Goal: Communication & Community: Connect with others

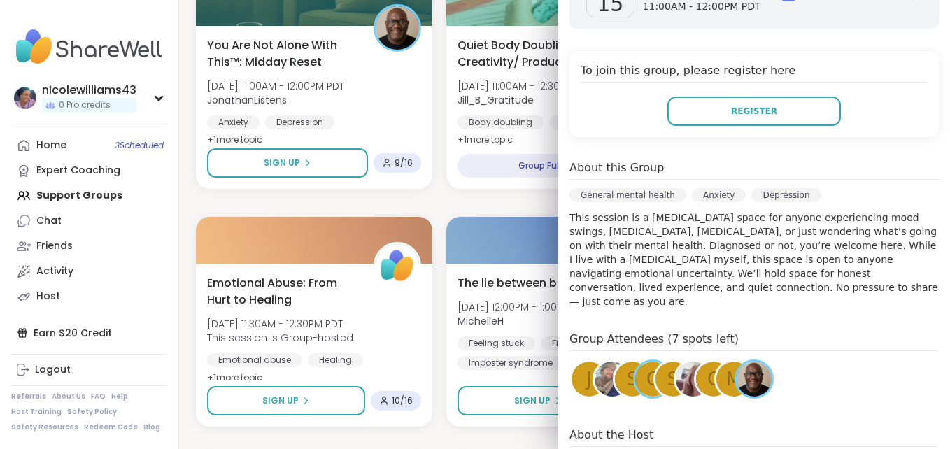
scroll to position [283, 0]
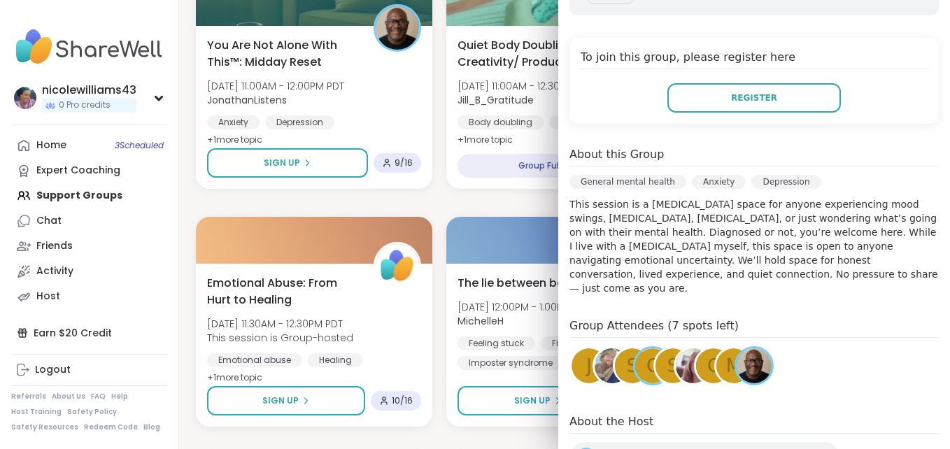
click at [635, 348] on div "c" at bounding box center [652, 365] width 35 height 35
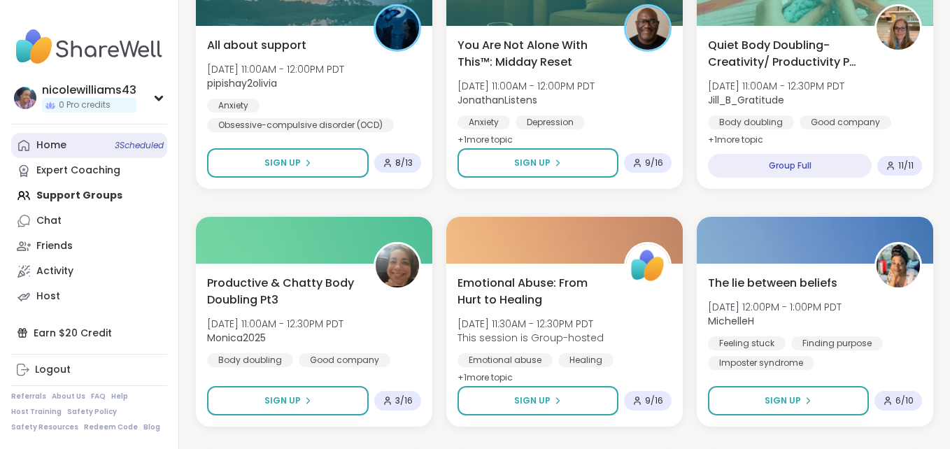
click at [100, 144] on link "Home 3 Scheduled" at bounding box center [89, 145] width 156 height 25
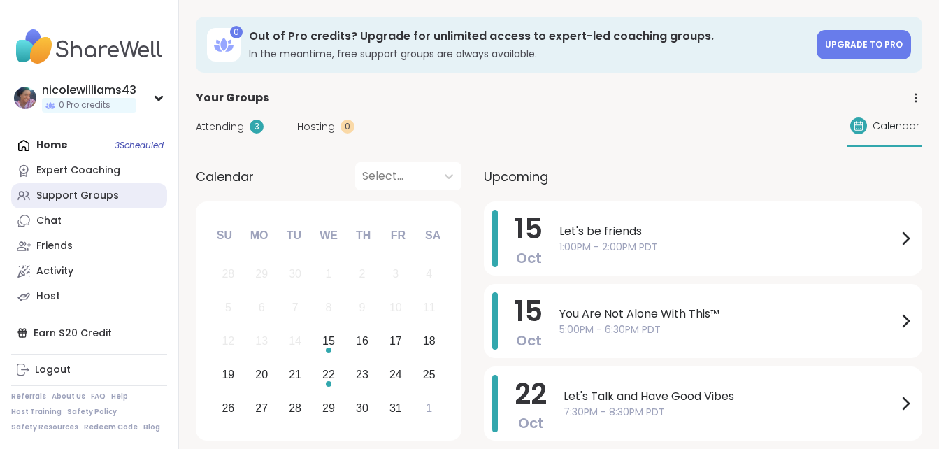
click at [85, 199] on div "Support Groups" at bounding box center [77, 196] width 83 height 14
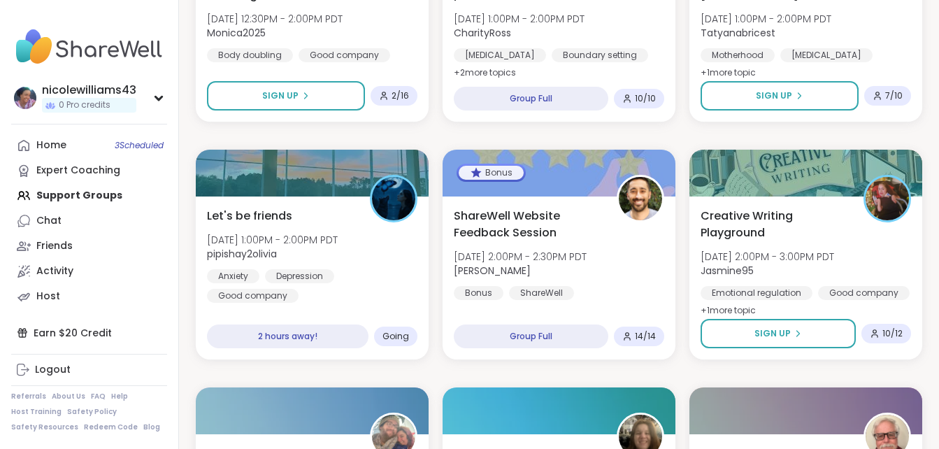
scroll to position [1699, 0]
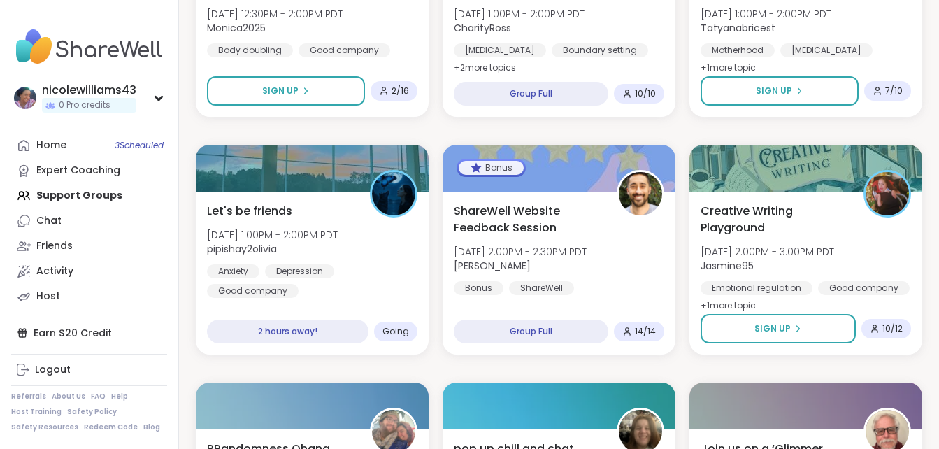
drag, startPoint x: 943, startPoint y: 288, endPoint x: 922, endPoint y: 344, distance: 59.5
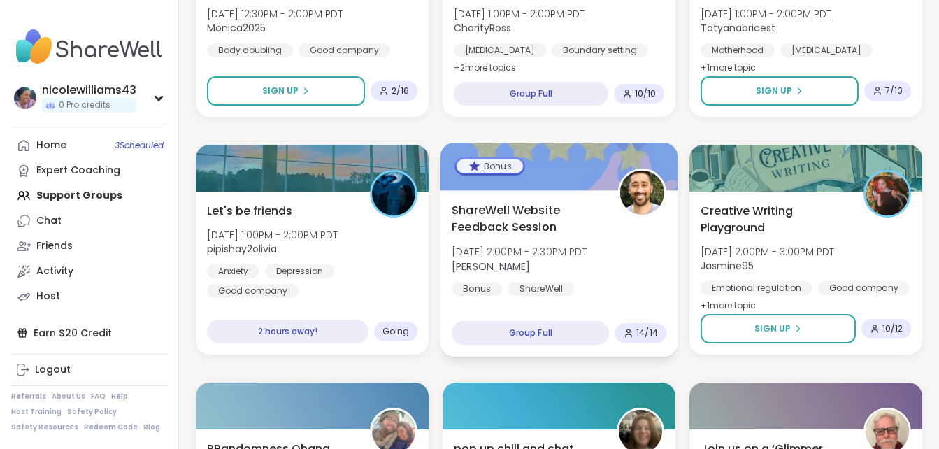
drag, startPoint x: 922, startPoint y: 344, endPoint x: 663, endPoint y: 280, distance: 267.3
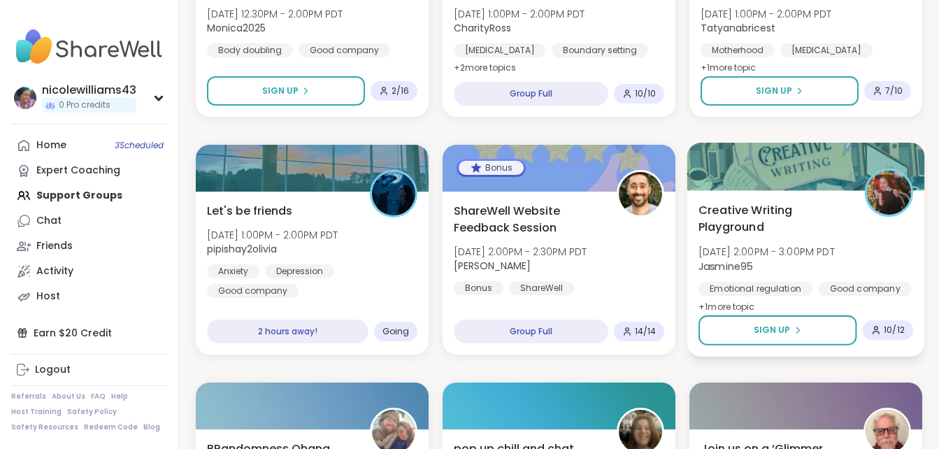
drag, startPoint x: 946, startPoint y: 297, endPoint x: 921, endPoint y: 322, distance: 35.1
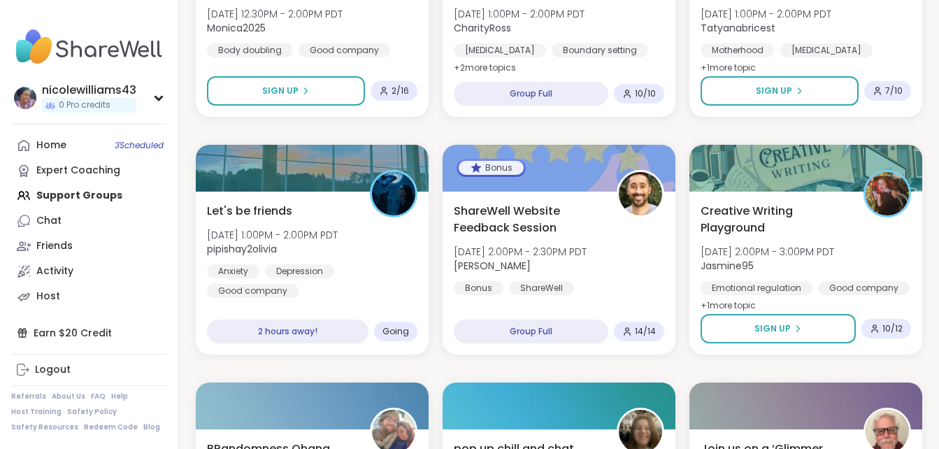
drag, startPoint x: 921, startPoint y: 322, endPoint x: 677, endPoint y: 361, distance: 247.2
drag, startPoint x: 677, startPoint y: 361, endPoint x: 674, endPoint y: 369, distance: 8.8
drag, startPoint x: 940, startPoint y: 336, endPoint x: 164, endPoint y: 327, distance: 775.6
click at [164, 327] on div "Earn $20 Credit" at bounding box center [89, 332] width 156 height 25
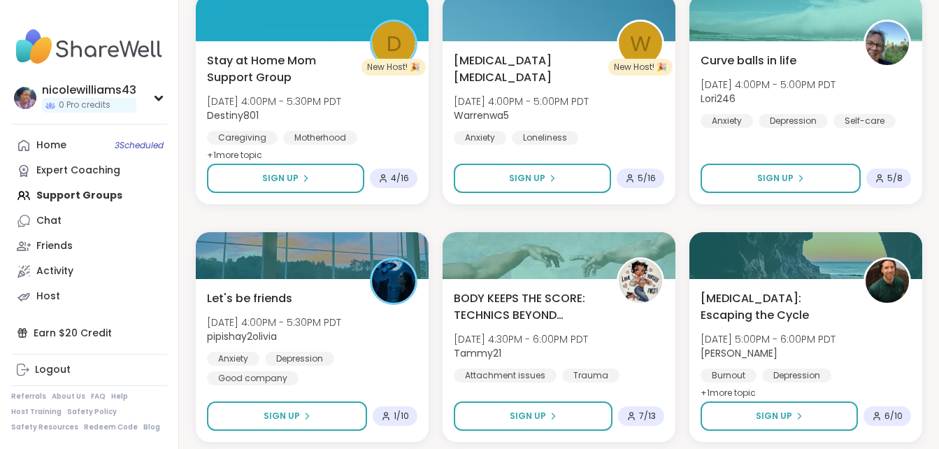
scroll to position [2594, 0]
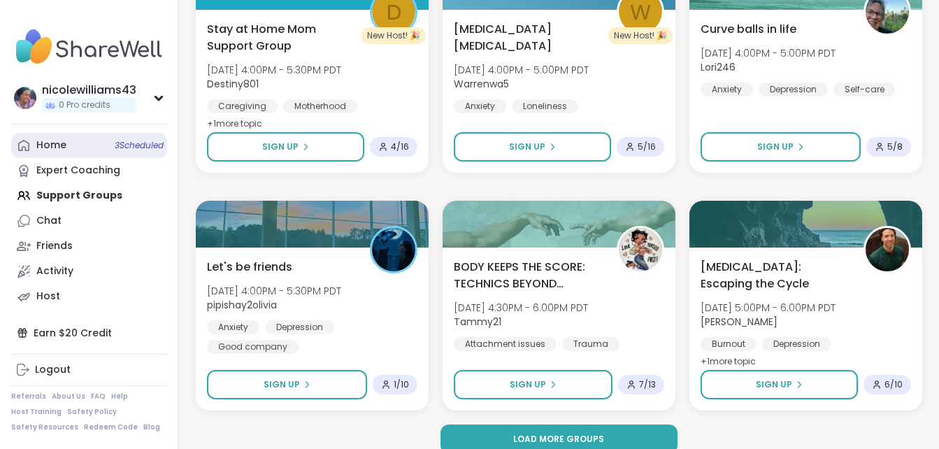
click at [131, 148] on span "3 Scheduled" at bounding box center [139, 145] width 49 height 11
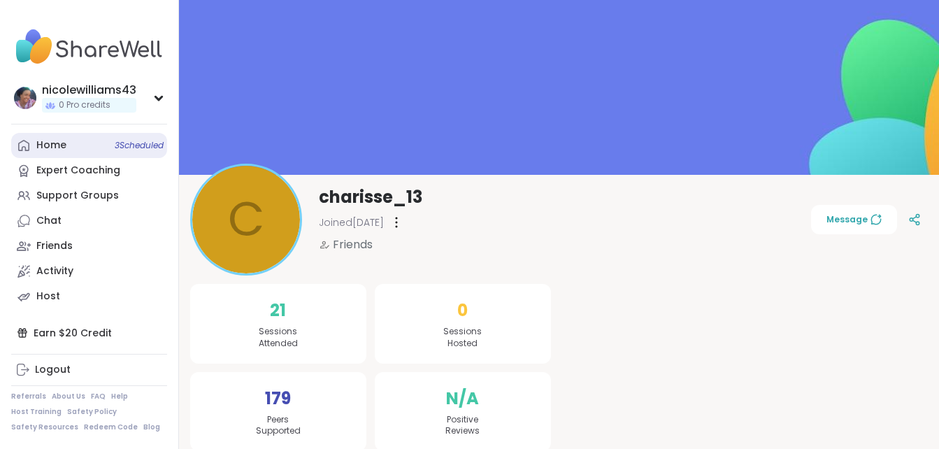
click at [41, 141] on div "Home 3 Scheduled" at bounding box center [51, 145] width 30 height 14
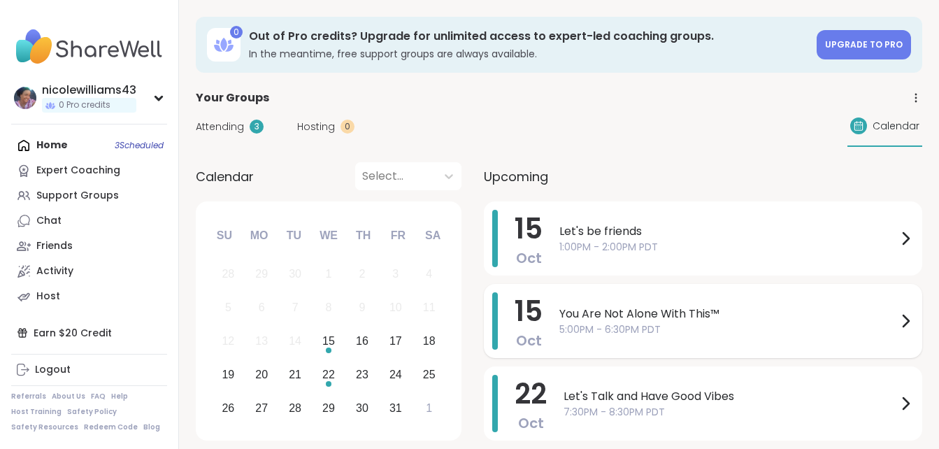
click at [678, 315] on span "You Are Not Alone With This™" at bounding box center [728, 314] width 338 height 17
click at [631, 313] on span "You Are Not Alone With This™" at bounding box center [728, 314] width 338 height 17
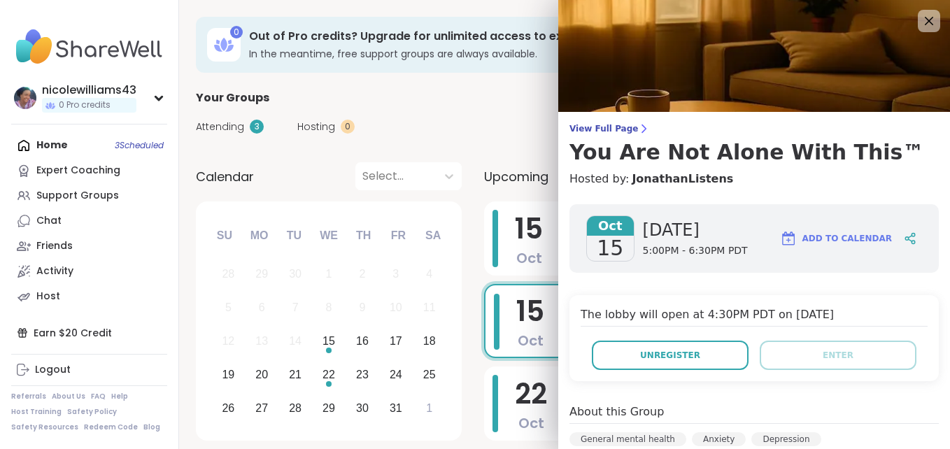
click at [901, 176] on h4 "Hosted by: JonathanListens" at bounding box center [753, 179] width 369 height 17
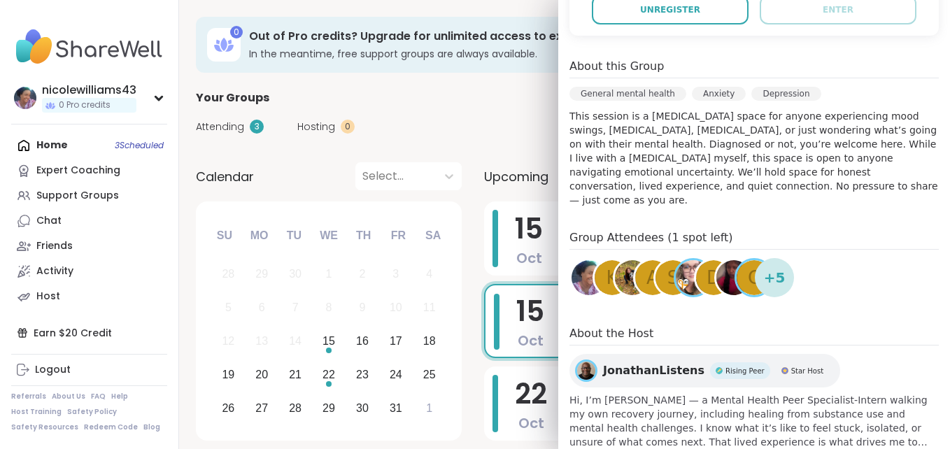
scroll to position [364, 0]
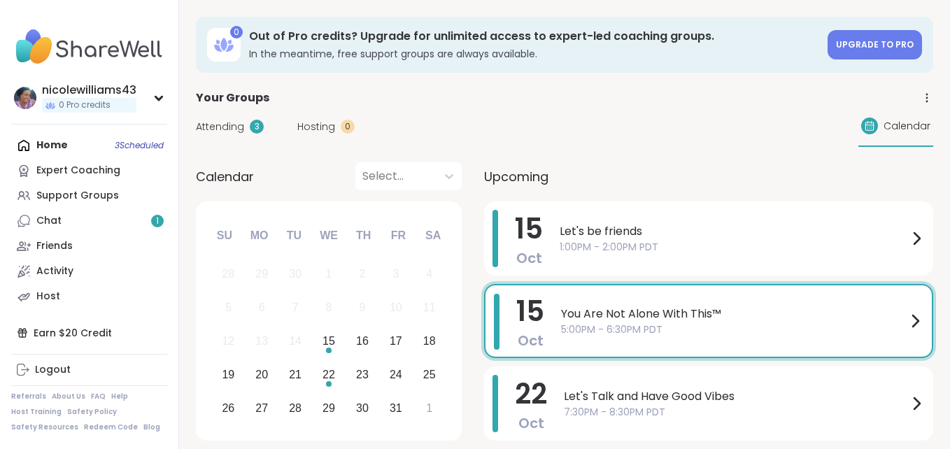
click at [32, 145] on div "Home 3 Scheduled Expert Coaching Support Groups Chat 1 Friends Activity Host" at bounding box center [89, 221] width 156 height 176
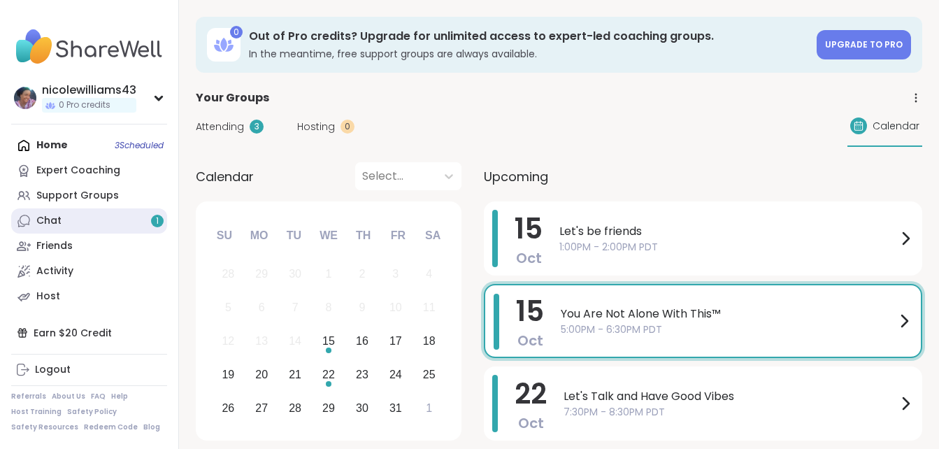
click at [43, 224] on div "Chat 1" at bounding box center [48, 221] width 25 height 14
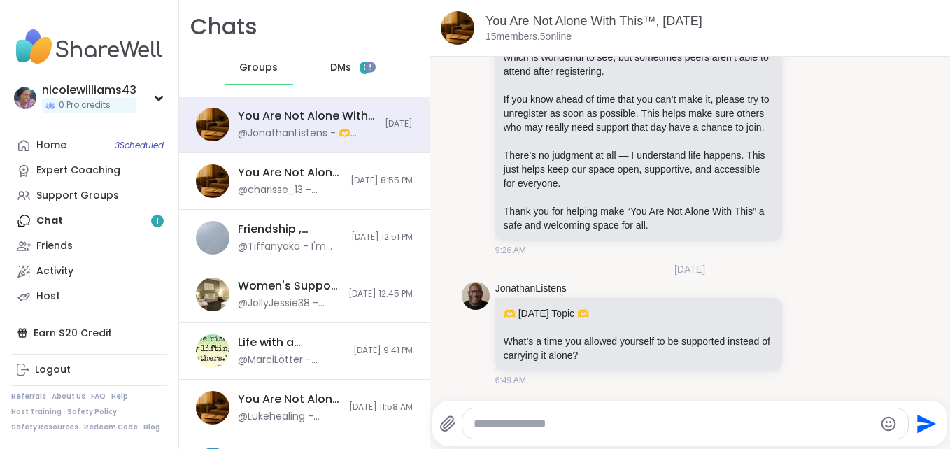
click at [330, 62] on span "DMs" at bounding box center [340, 68] width 21 height 14
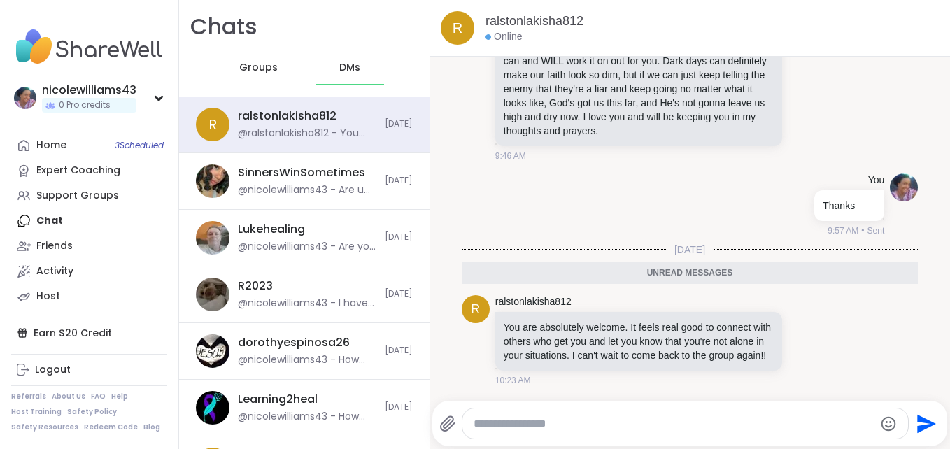
click at [588, 430] on textarea "Type your message" at bounding box center [673, 424] width 400 height 14
type textarea "*********"
click at [914, 417] on icon "Send" at bounding box center [924, 424] width 22 height 22
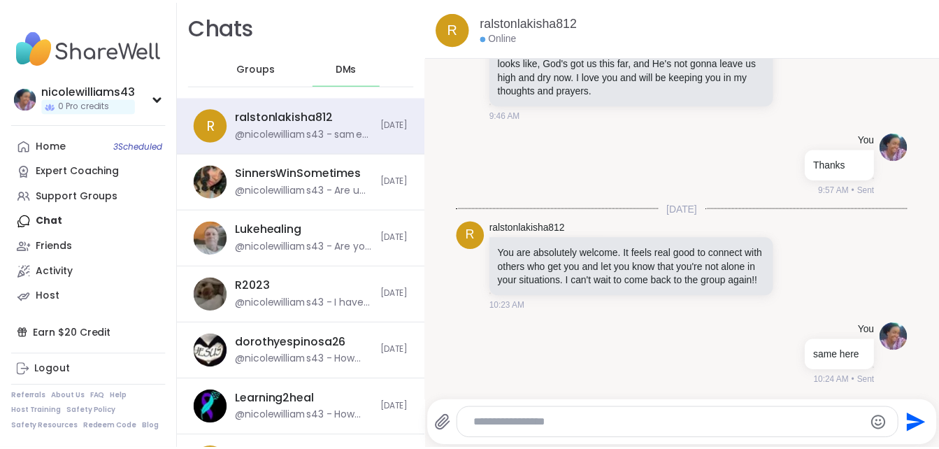
scroll to position [969, 0]
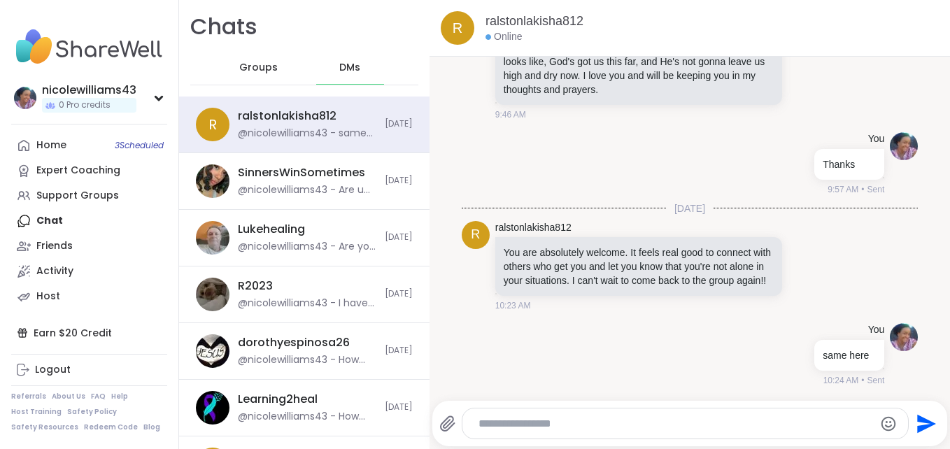
click at [914, 417] on icon "Send" at bounding box center [924, 424] width 22 height 22
click at [48, 149] on div "Home 3 Scheduled" at bounding box center [51, 145] width 30 height 14
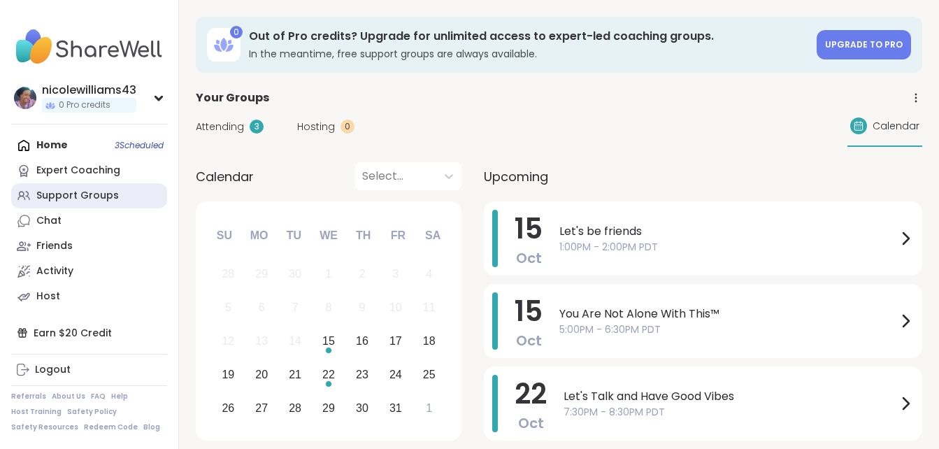
click at [51, 189] on div "Support Groups" at bounding box center [77, 196] width 83 height 14
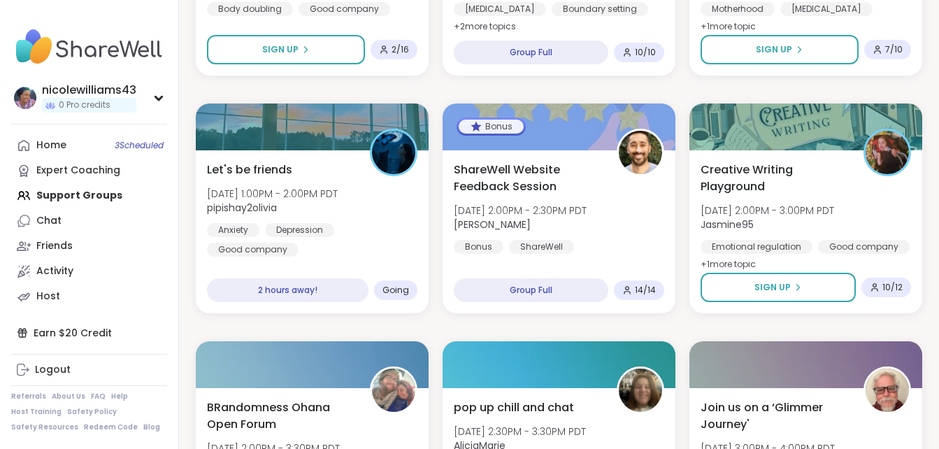
scroll to position [1874, 0]
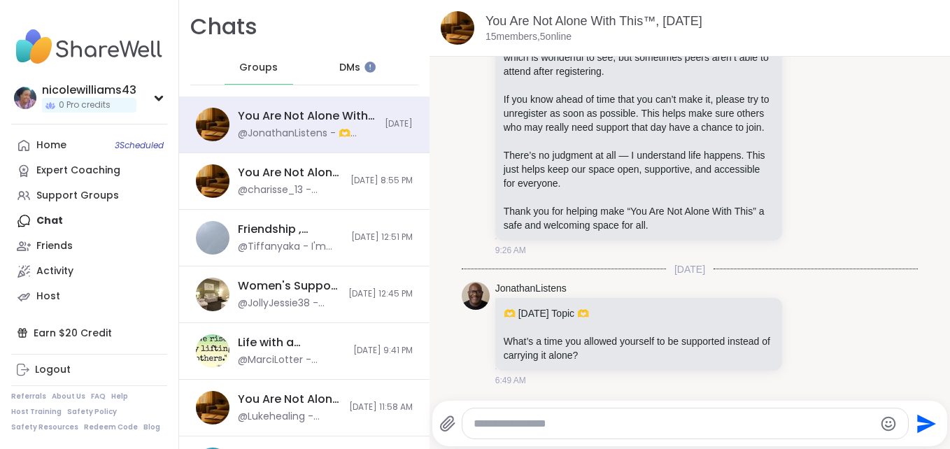
click at [347, 67] on span "DMs" at bounding box center [349, 68] width 21 height 14
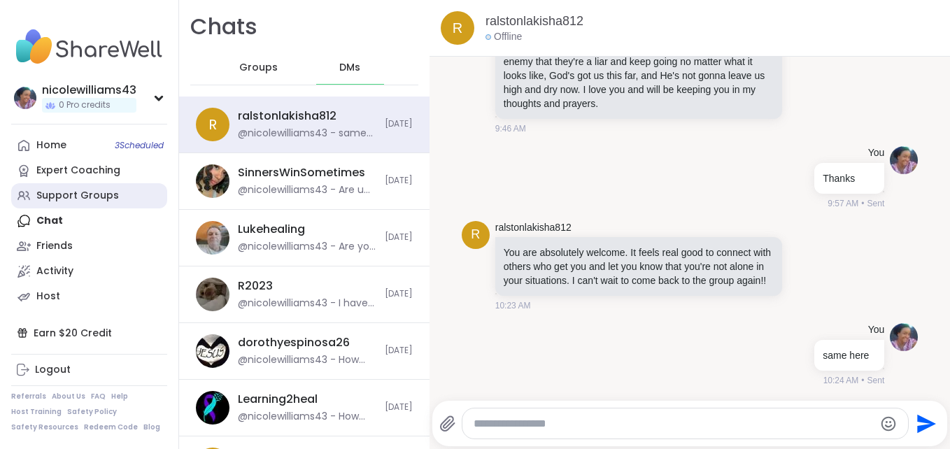
click at [40, 192] on div "Support Groups" at bounding box center [77, 196] width 83 height 14
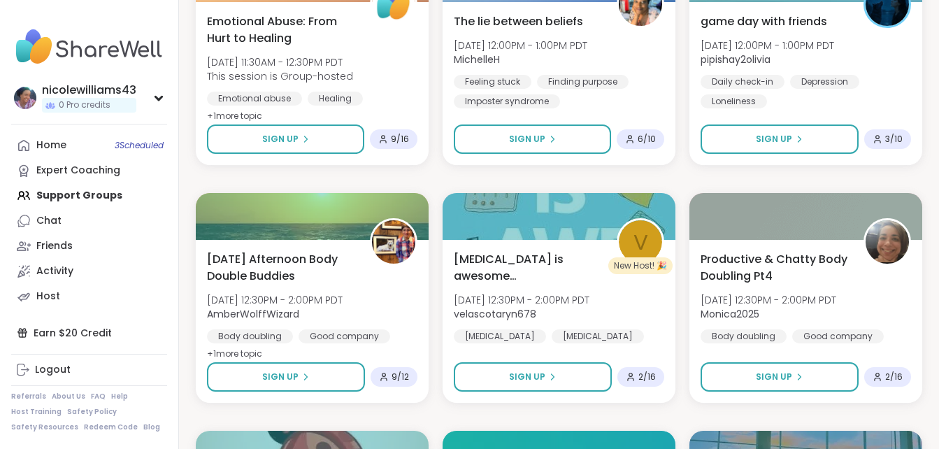
scroll to position [1222, 0]
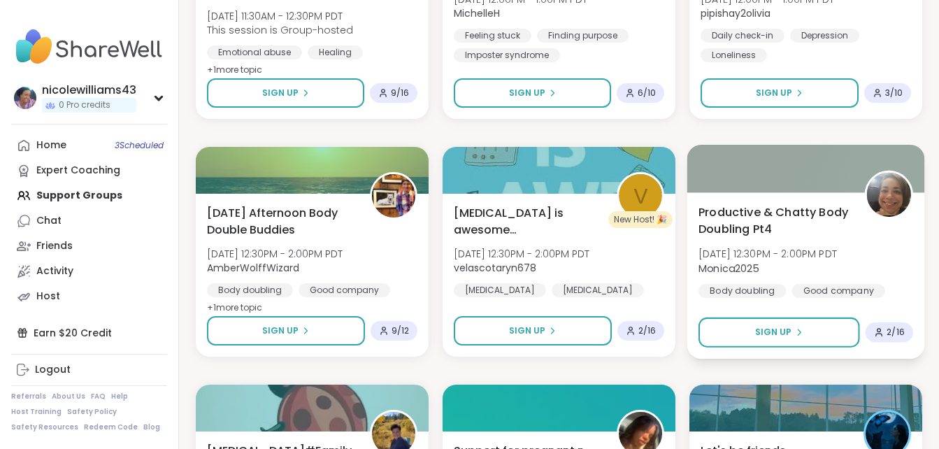
drag, startPoint x: 935, startPoint y: 262, endPoint x: 901, endPoint y: 287, distance: 42.0
click at [901, 287] on div "Productive & Chatty Body Doubling Pt4 Wed, Oct 15 | 12:30PM - 2:00PM PDT Monica…" at bounding box center [806, 250] width 215 height 94
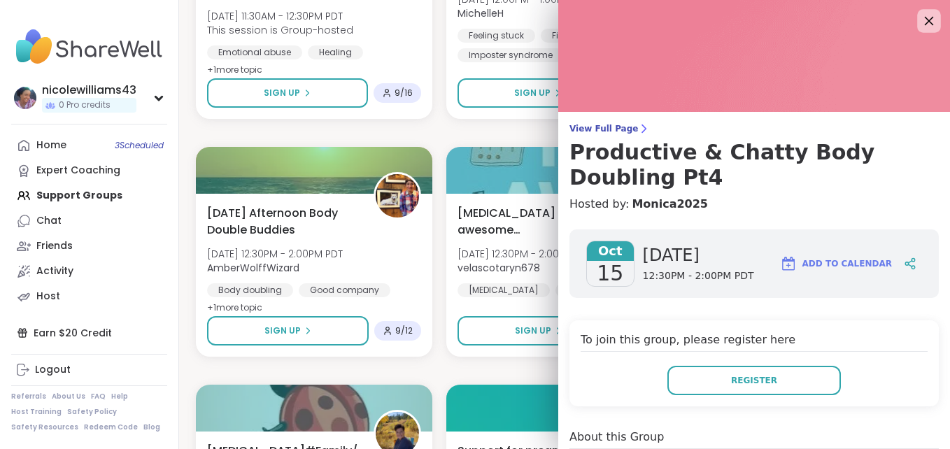
click at [920, 18] on icon at bounding box center [928, 20] width 17 height 17
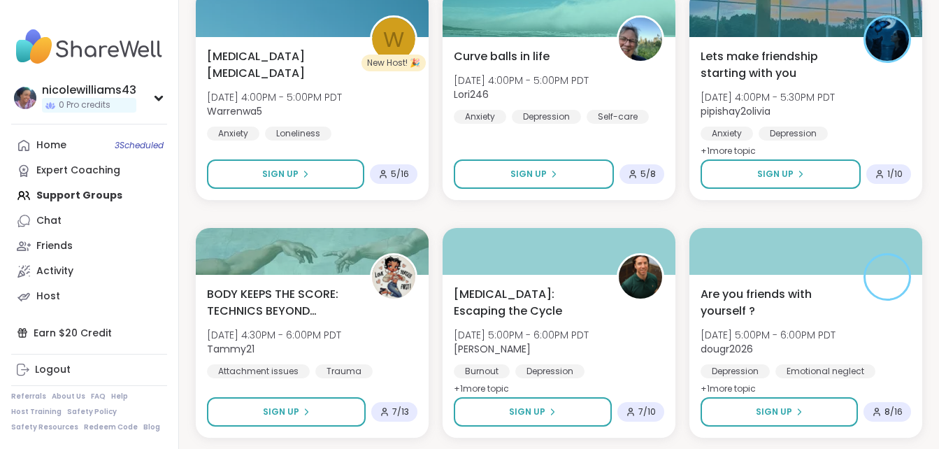
scroll to position [2613, 0]
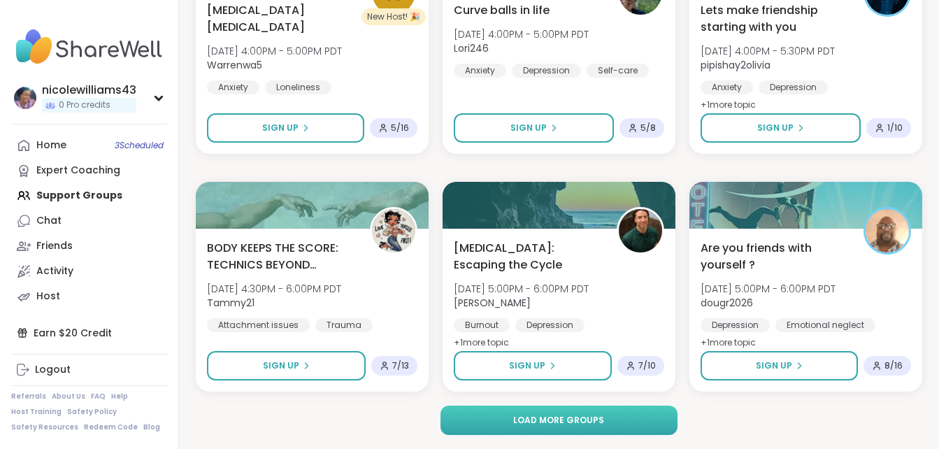
click at [659, 429] on button "Load more groups" at bounding box center [559, 420] width 236 height 29
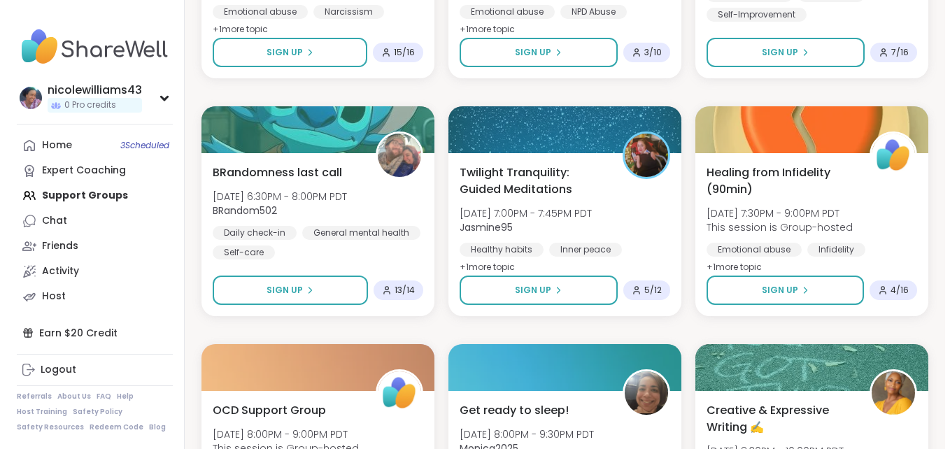
scroll to position [3620, 0]
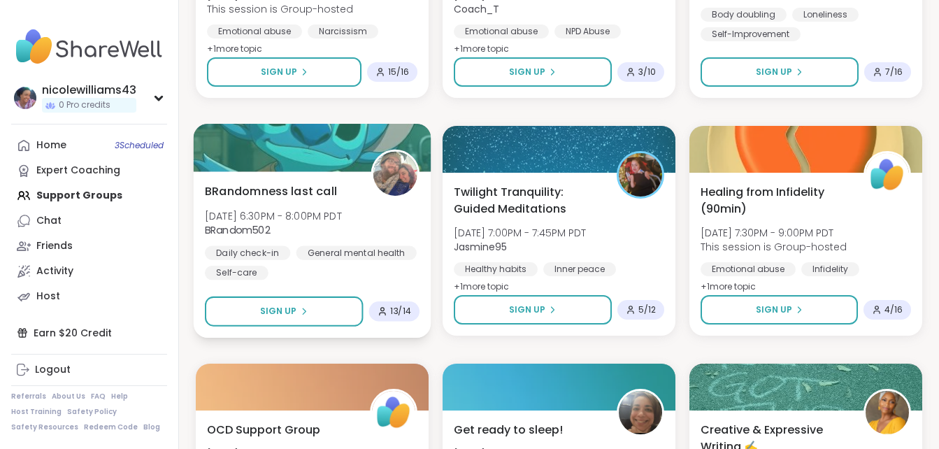
click at [297, 218] on span "Wed, Oct 15 | 6:30PM - 8:00PM PDT" at bounding box center [273, 215] width 137 height 14
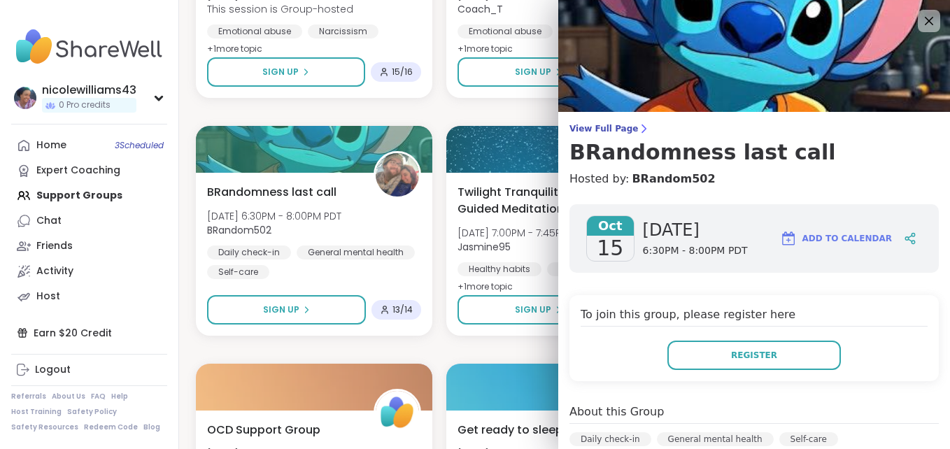
click at [900, 166] on div "View Full Page BRandomness last call Hosted by: BRandom502" at bounding box center [754, 155] width 392 height 64
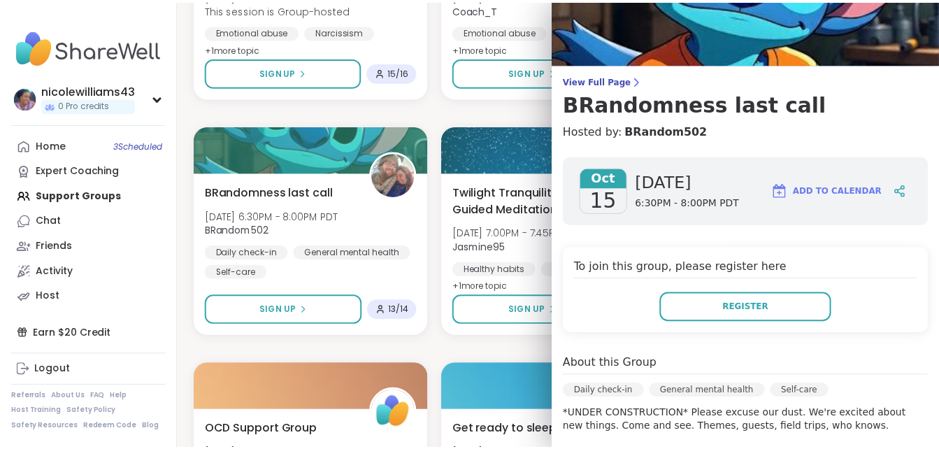
scroll to position [0, 0]
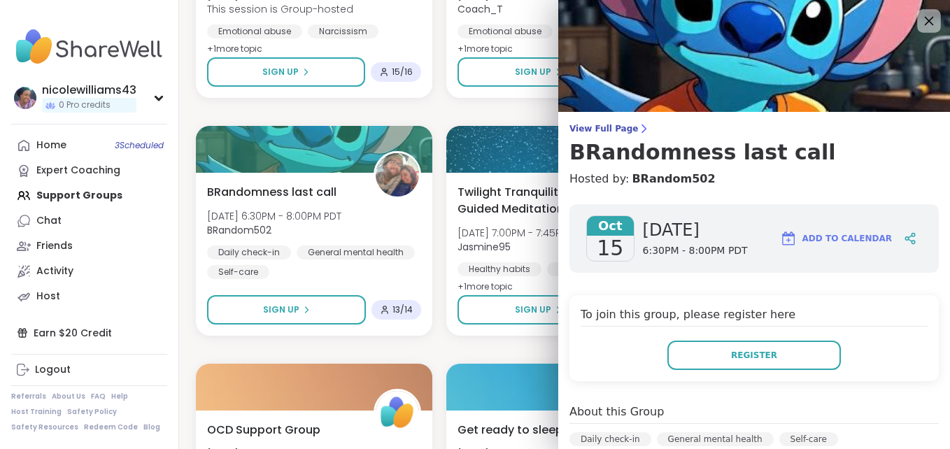
drag, startPoint x: 901, startPoint y: 26, endPoint x: 915, endPoint y: 16, distance: 16.5
click at [920, 16] on icon at bounding box center [928, 20] width 17 height 17
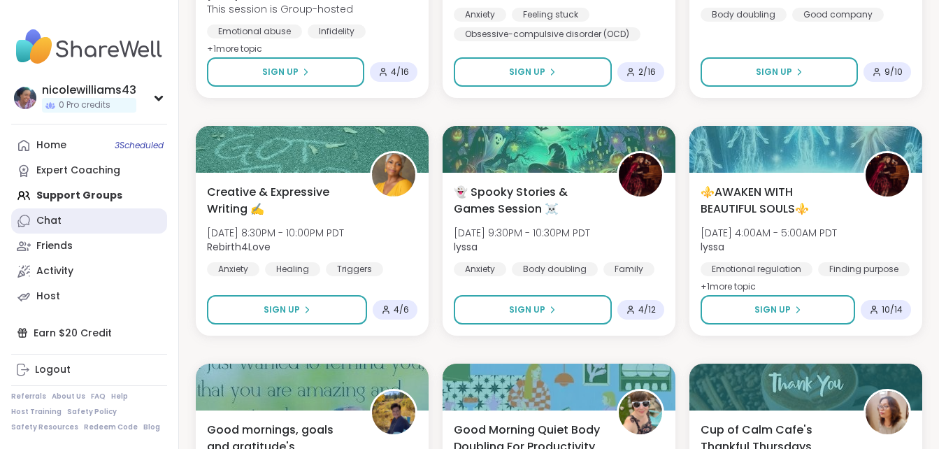
click at [84, 221] on link "Chat" at bounding box center [89, 220] width 156 height 25
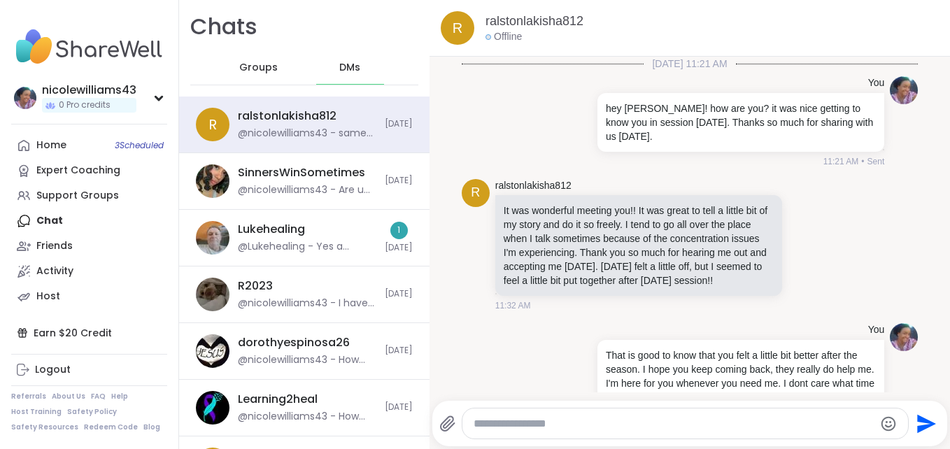
scroll to position [955, 0]
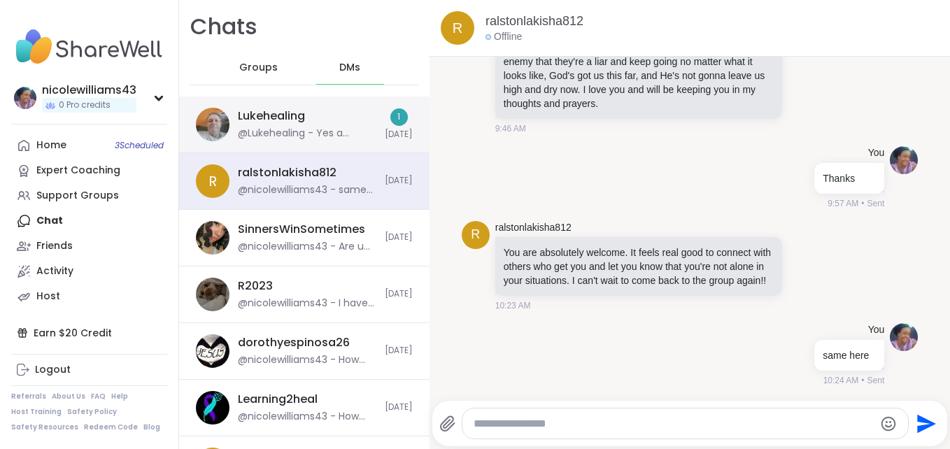
click at [315, 123] on div "Lukehealing @Lukehealing - Yes a couple , but I am not going to anymore of Jona…" at bounding box center [307, 124] width 138 height 32
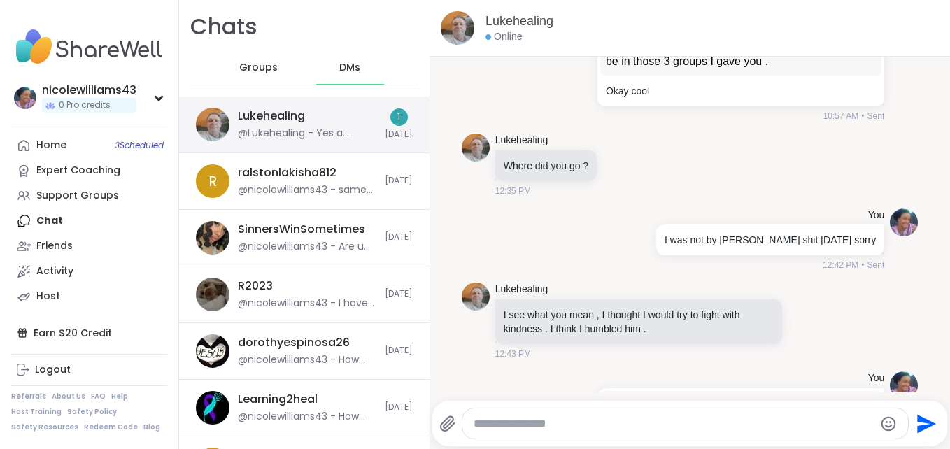
scroll to position [3855, 0]
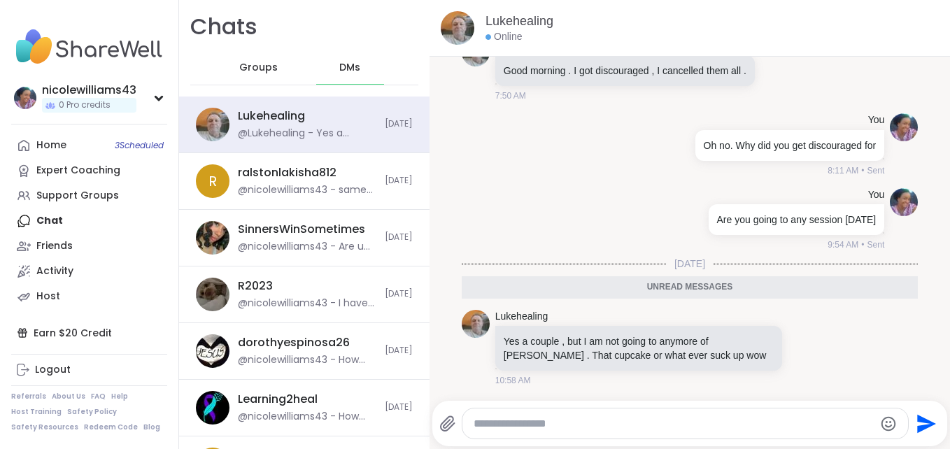
click at [694, 421] on textarea "Type your message" at bounding box center [673, 424] width 400 height 14
type textarea "**********"
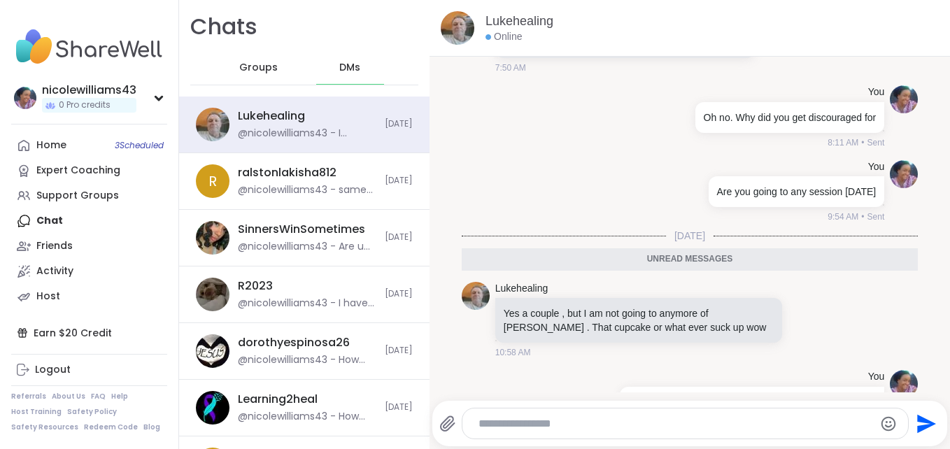
scroll to position [3911, 0]
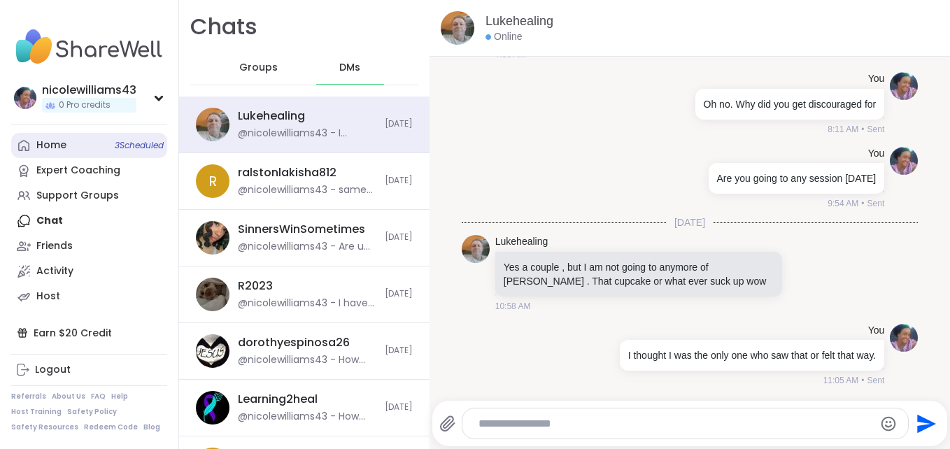
click at [41, 138] on div "Home 3 Scheduled" at bounding box center [51, 145] width 30 height 14
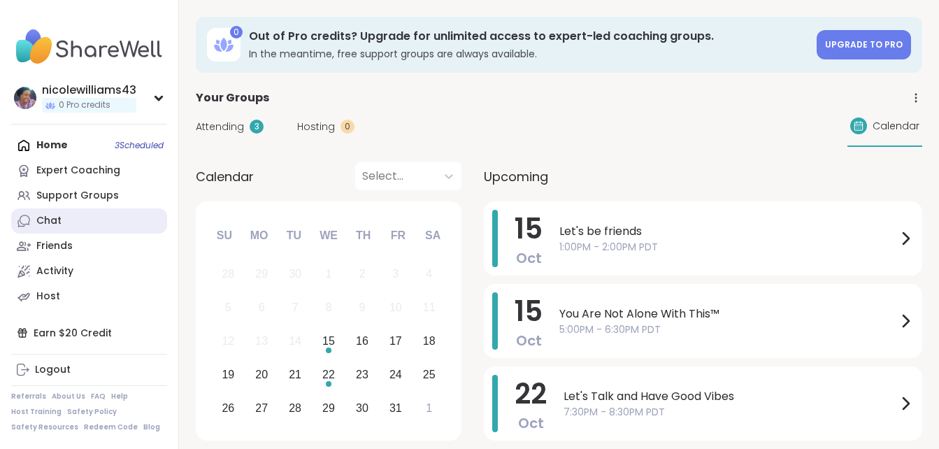
click at [50, 218] on div "Chat" at bounding box center [48, 221] width 25 height 14
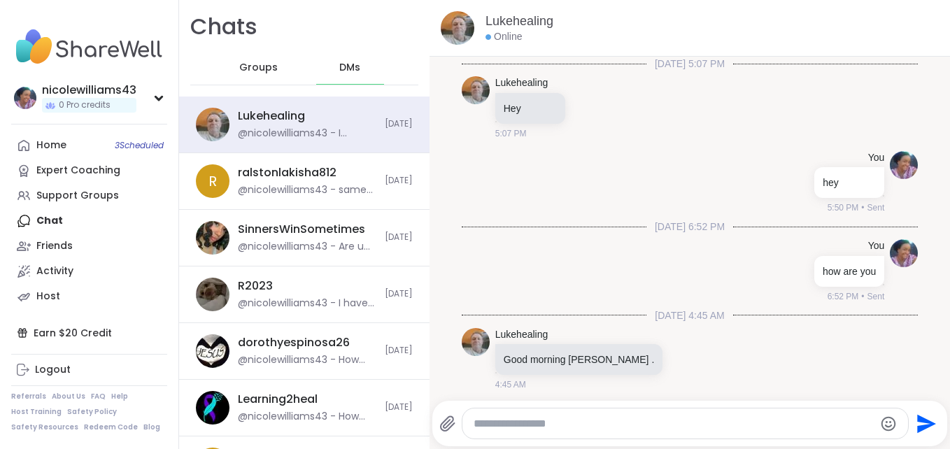
scroll to position [3897, 0]
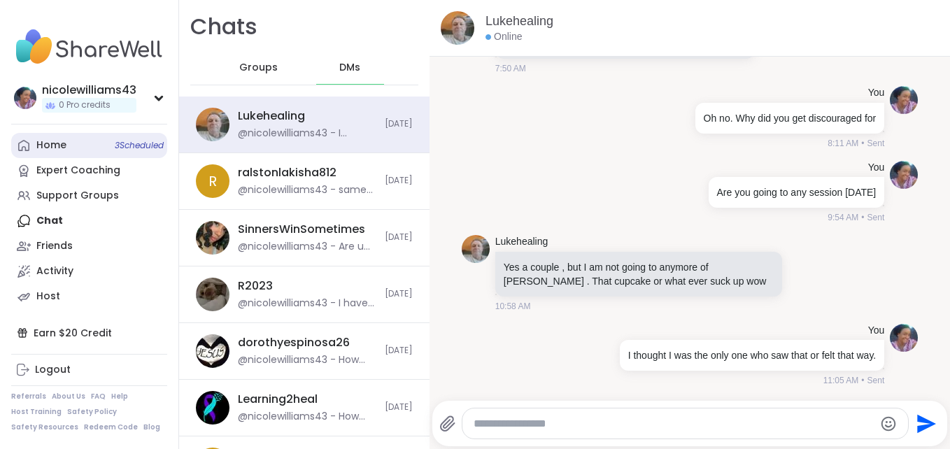
click at [37, 153] on link "Home 3 Scheduled" at bounding box center [89, 145] width 156 height 25
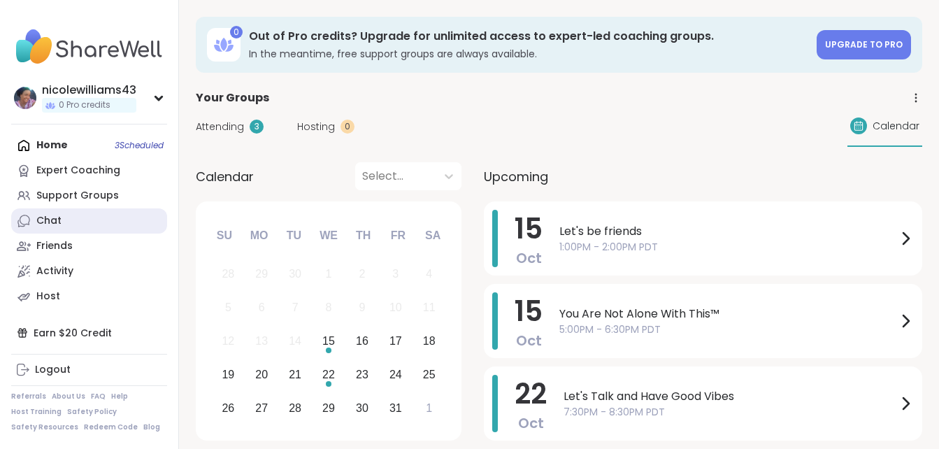
click at [58, 222] on div "Chat" at bounding box center [48, 221] width 25 height 14
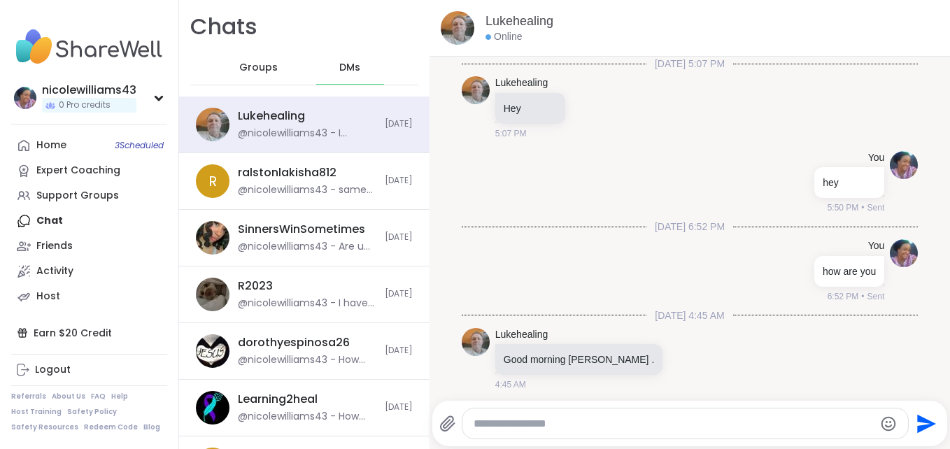
scroll to position [3897, 0]
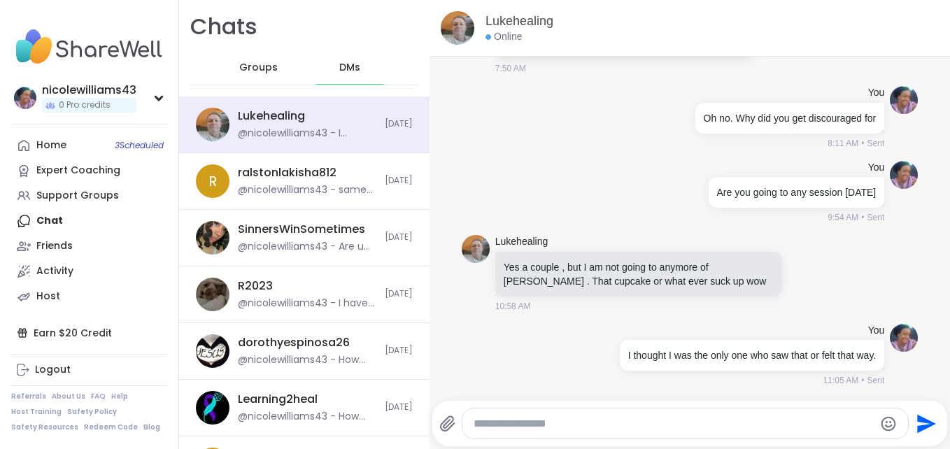
click at [501, 429] on textarea "Type your message" at bounding box center [673, 424] width 400 height 14
type textarea "**********"
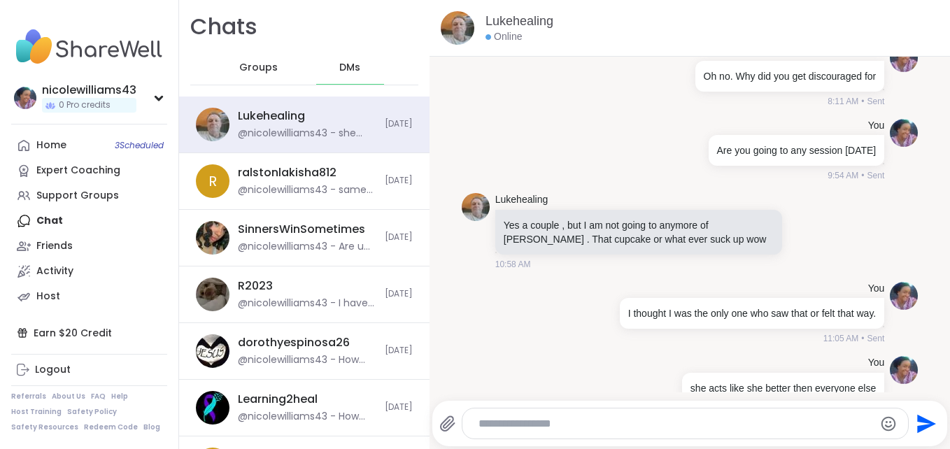
scroll to position [3971, 0]
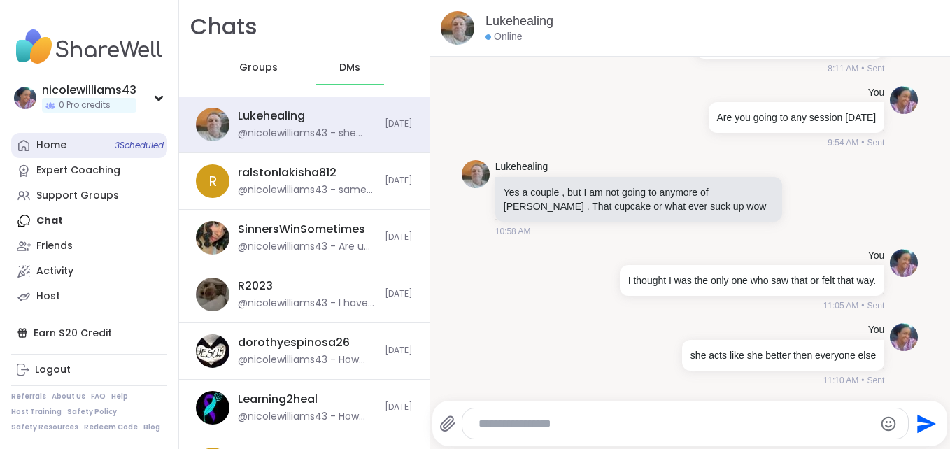
click at [76, 144] on link "Home 3 Scheduled" at bounding box center [89, 145] width 156 height 25
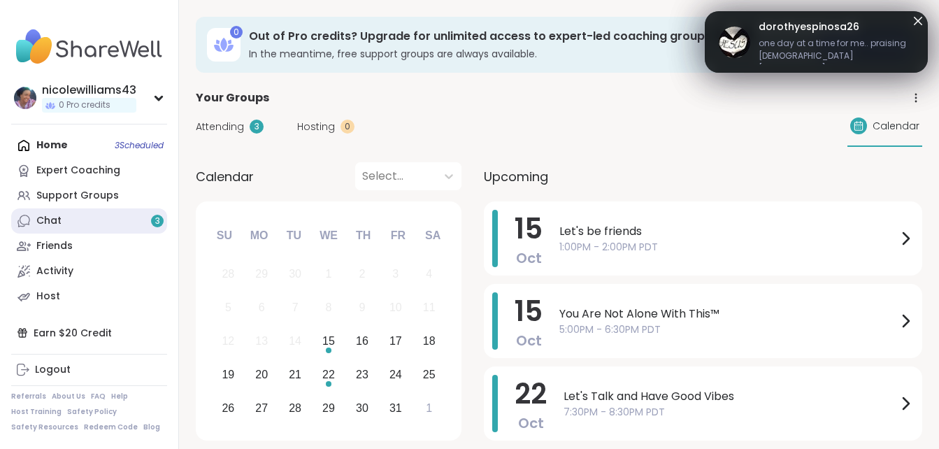
click at [90, 229] on link "Chat 3" at bounding box center [89, 220] width 156 height 25
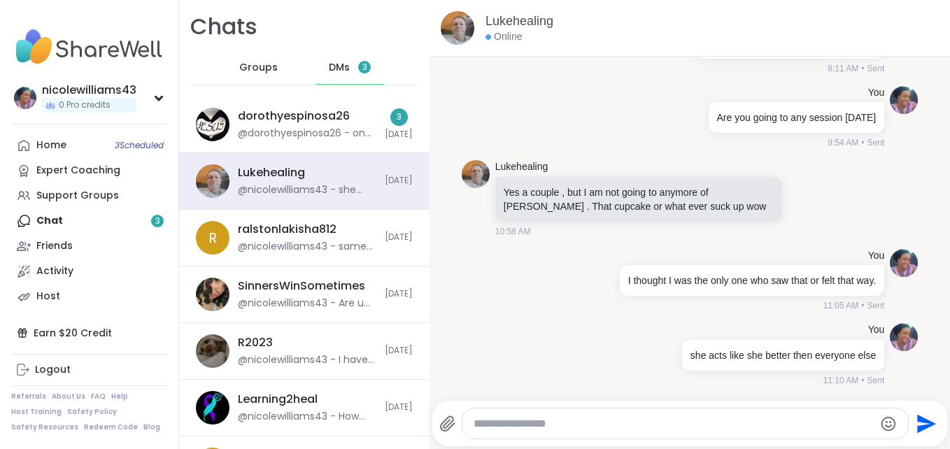
click at [329, 65] on span "DMs" at bounding box center [339, 68] width 21 height 14
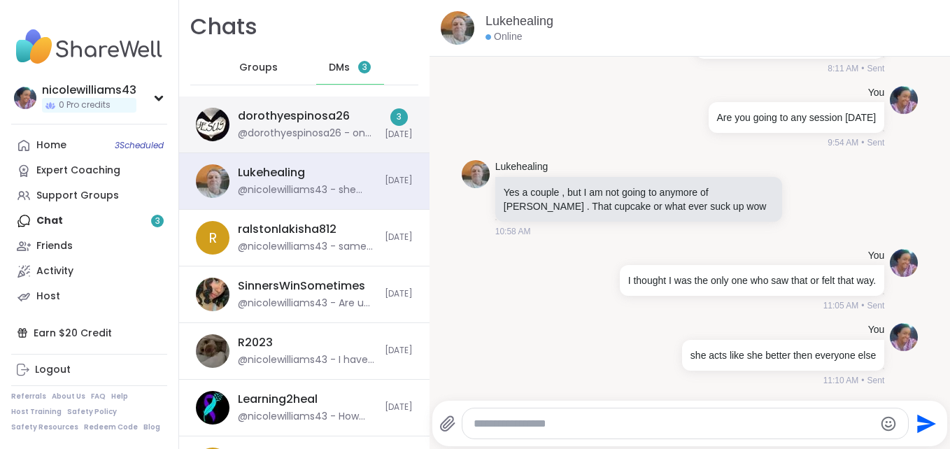
click at [316, 138] on div "@dorothyespinosa26 - one day at a time for me.. praising GOD Lord JESUS for HIS…" at bounding box center [307, 134] width 138 height 14
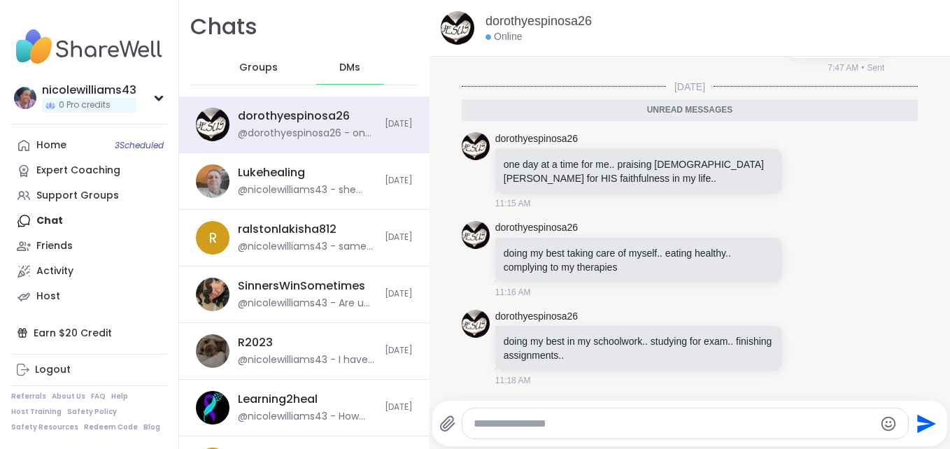
click at [542, 428] on textarea "Type your message" at bounding box center [673, 424] width 400 height 14
type textarea "**********"
click at [917, 429] on icon "Send" at bounding box center [926, 423] width 19 height 19
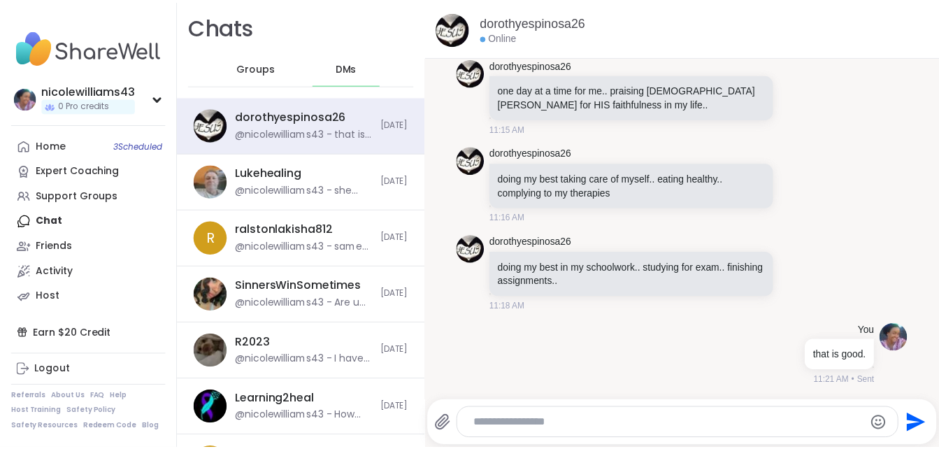
scroll to position [10187, 0]
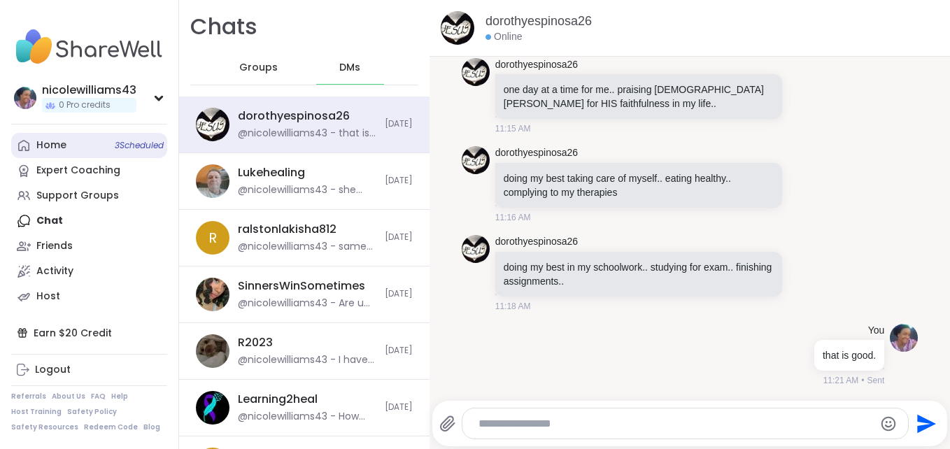
click at [59, 145] on div "Home 3 Scheduled" at bounding box center [51, 145] width 30 height 14
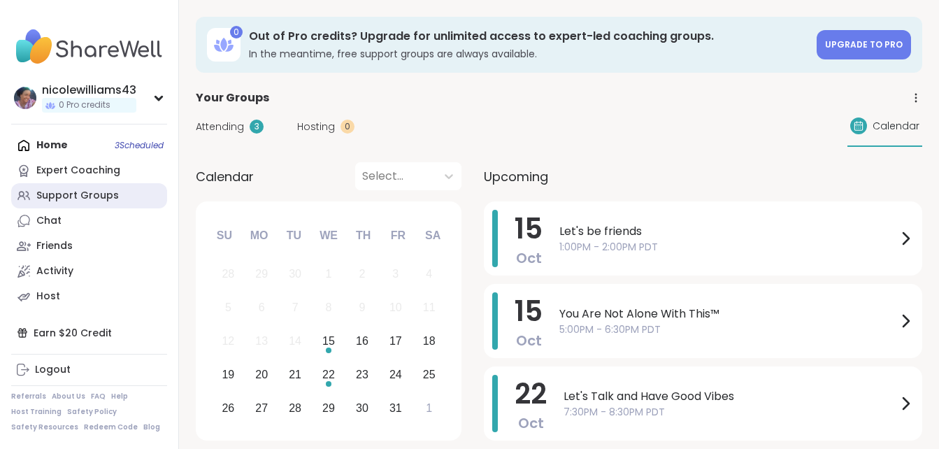
click at [54, 206] on link "Support Groups" at bounding box center [89, 195] width 156 height 25
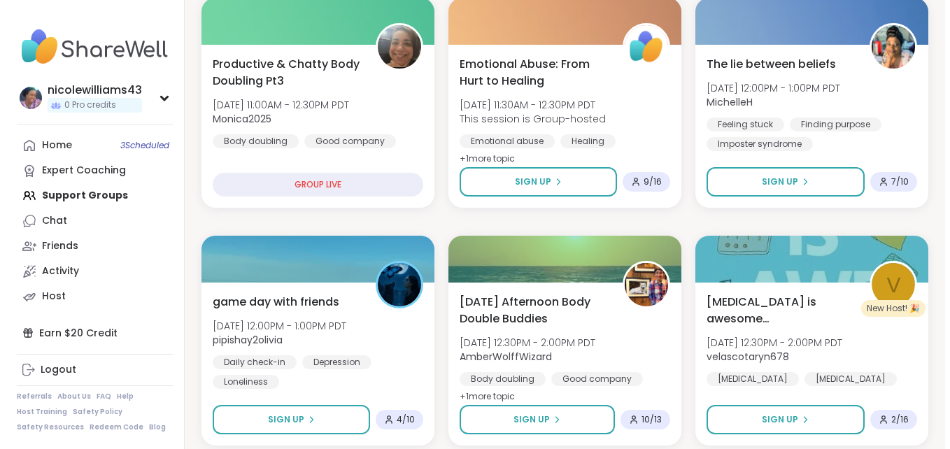
scroll to position [662, 0]
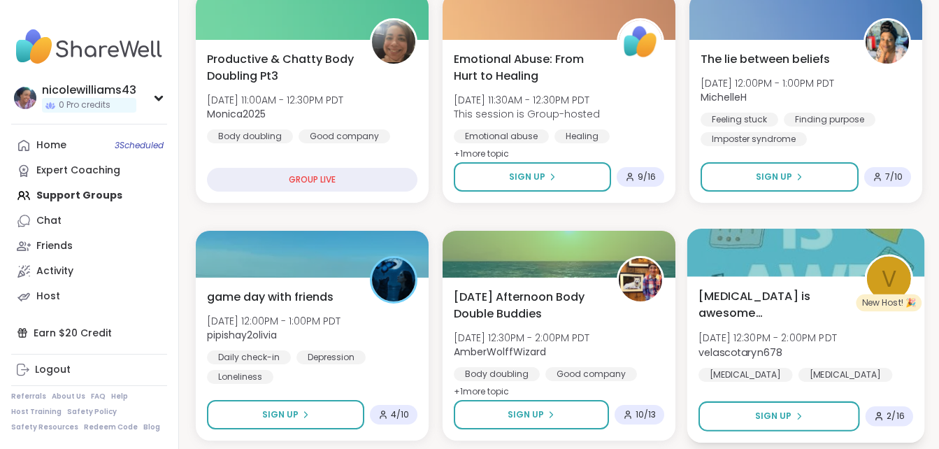
click at [756, 305] on span "[MEDICAL_DATA] is awesome [MEDICAL_DATA] workbook" at bounding box center [774, 304] width 150 height 34
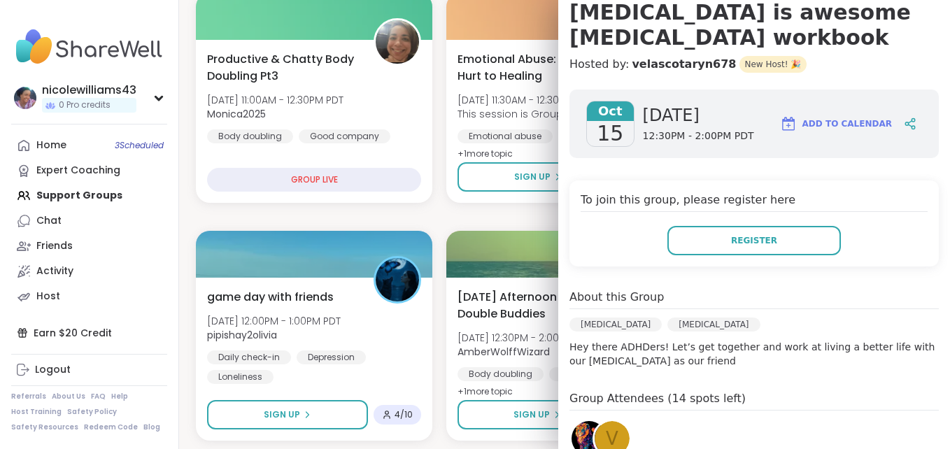
scroll to position [112, 0]
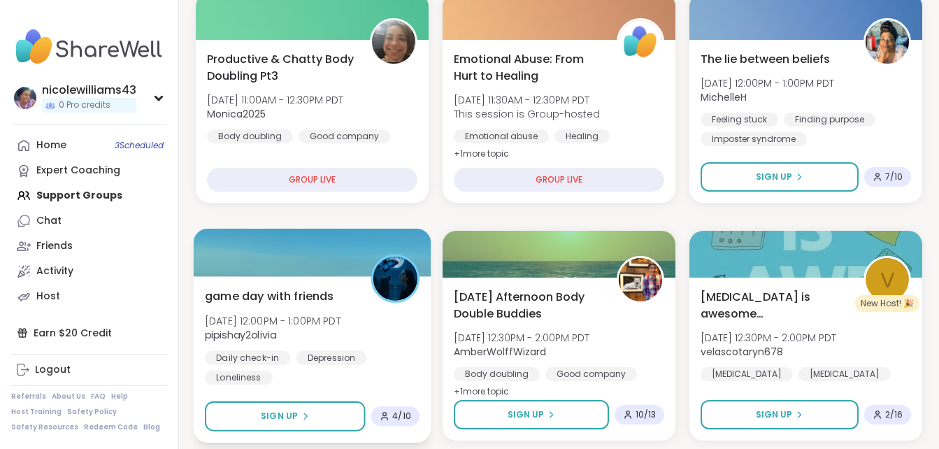
click at [295, 294] on span "game day with friends" at bounding box center [269, 295] width 129 height 17
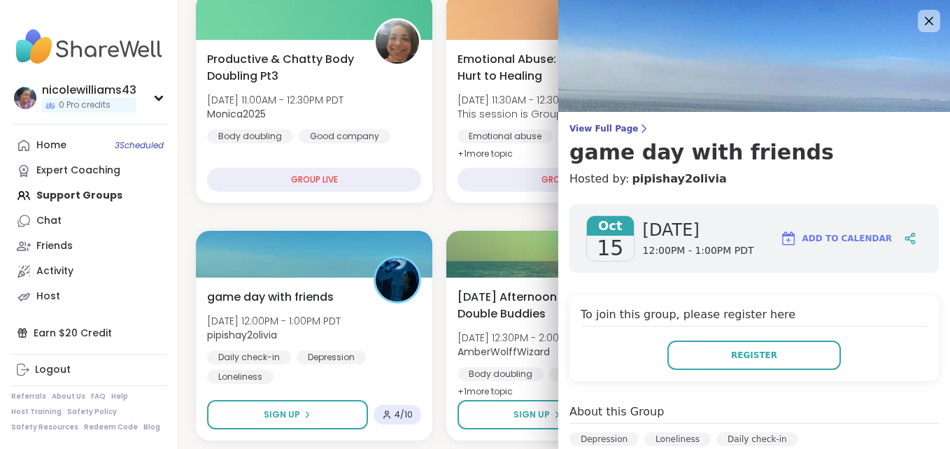
click at [857, 178] on h4 "Hosted by: pipishay2olivia" at bounding box center [753, 179] width 369 height 17
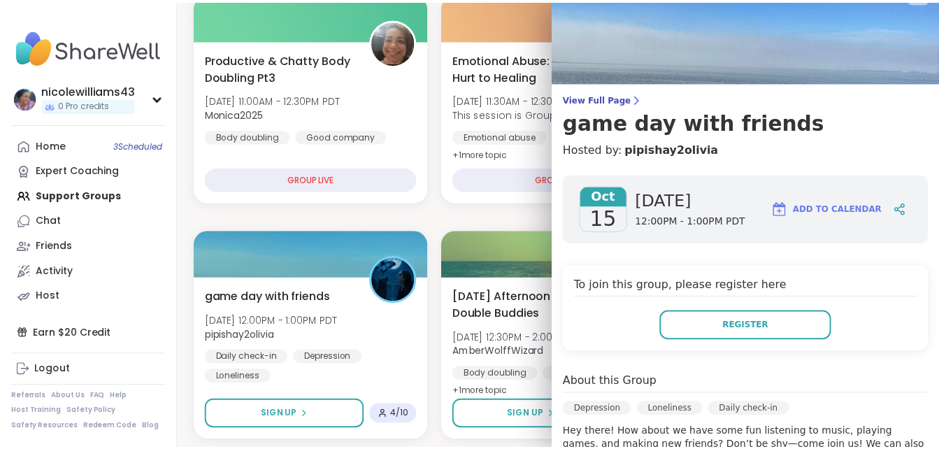
scroll to position [0, 0]
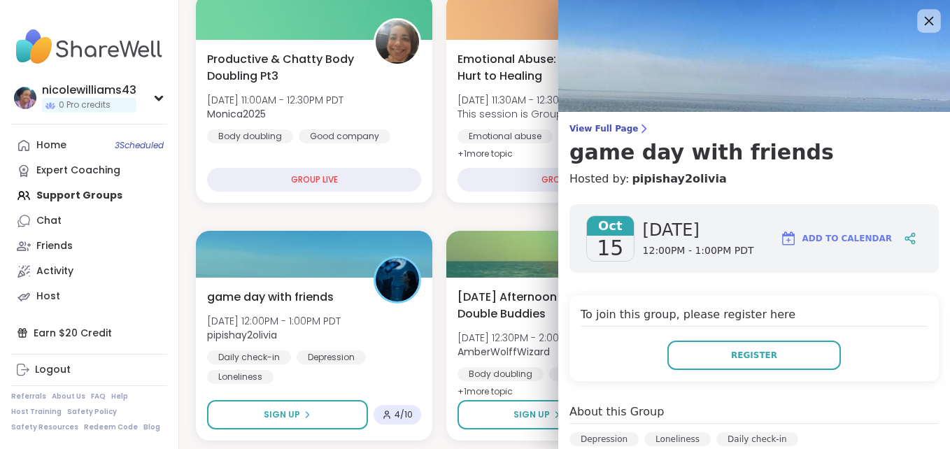
click at [924, 22] on icon at bounding box center [928, 21] width 9 height 9
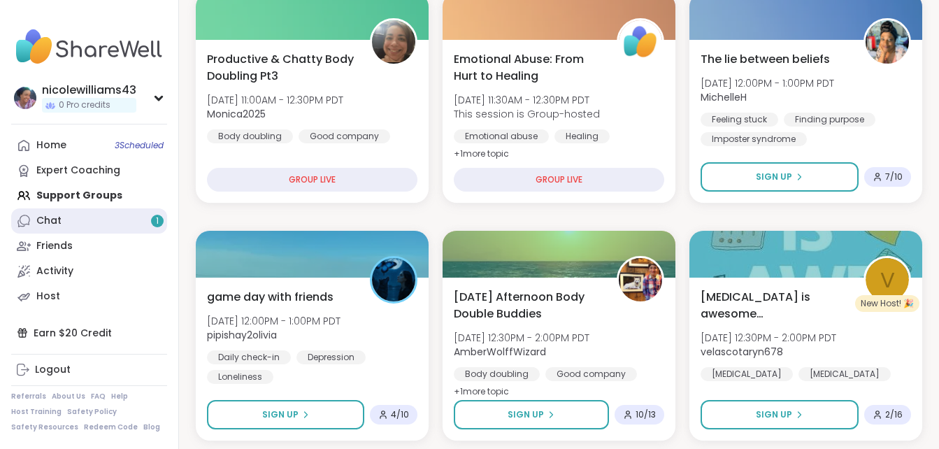
click at [99, 220] on link "Chat 1" at bounding box center [89, 220] width 156 height 25
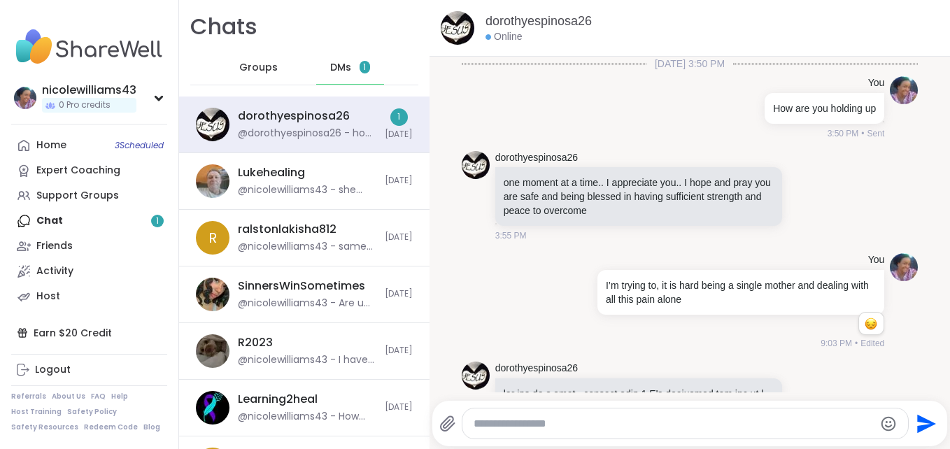
scroll to position [10295, 0]
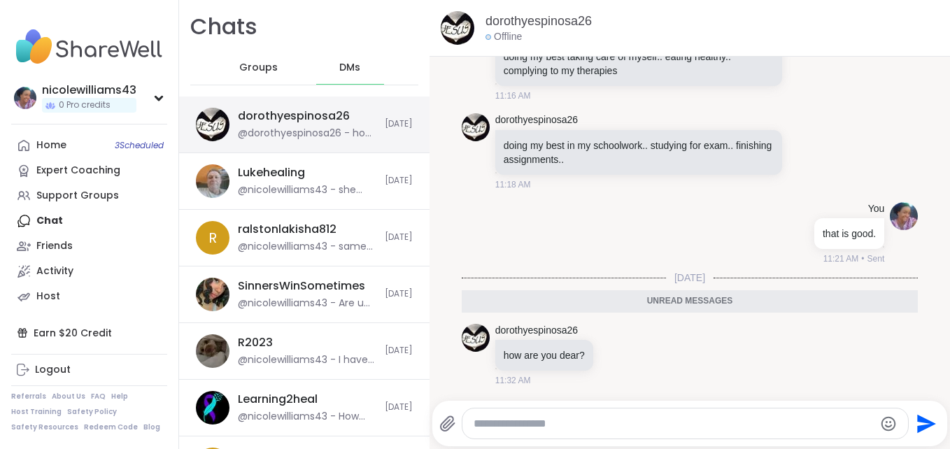
click at [306, 138] on div "@dorothyespinosa26 - how are you dear?" at bounding box center [307, 134] width 138 height 14
